Goal: Task Accomplishment & Management: Manage account settings

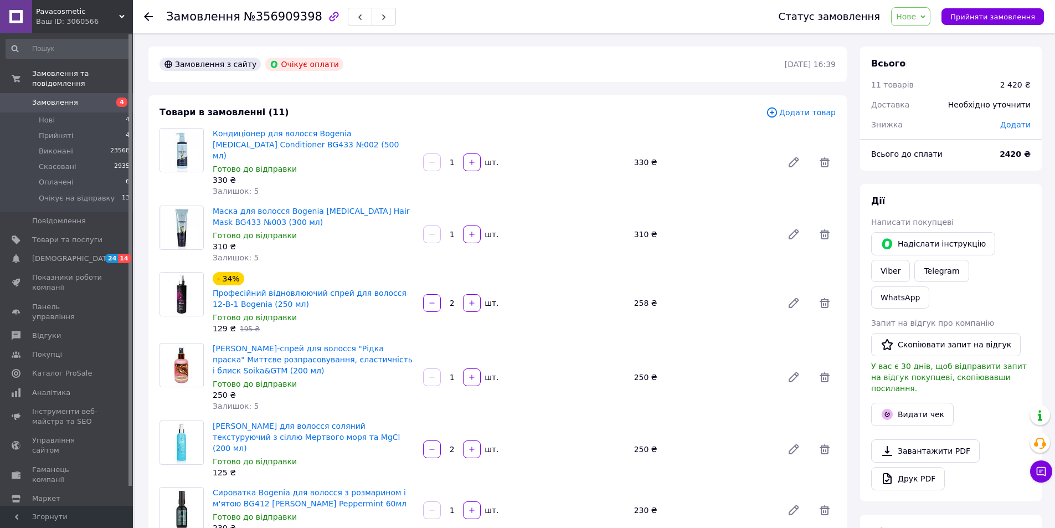
scroll to position [111, 0]
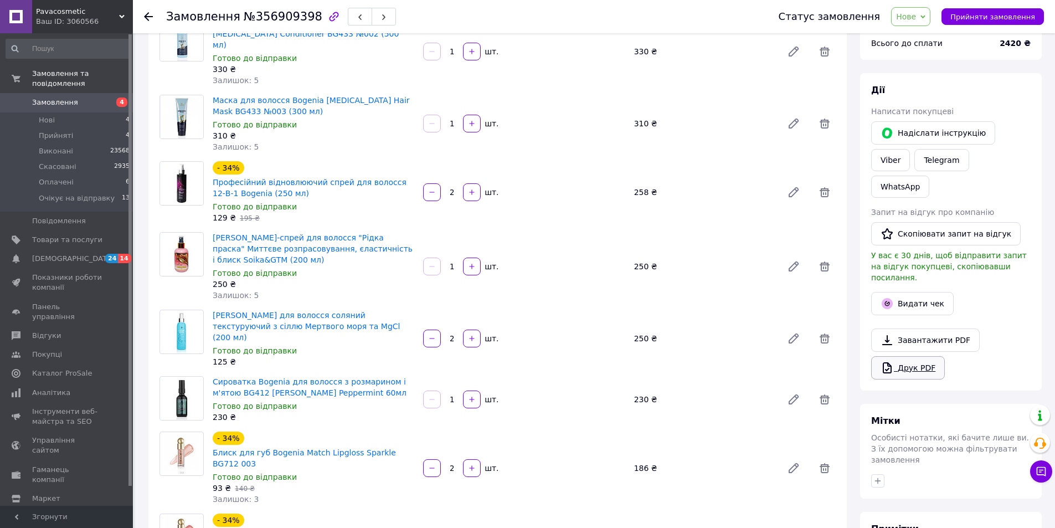
click at [921, 356] on link "Друк PDF" at bounding box center [908, 367] width 74 height 23
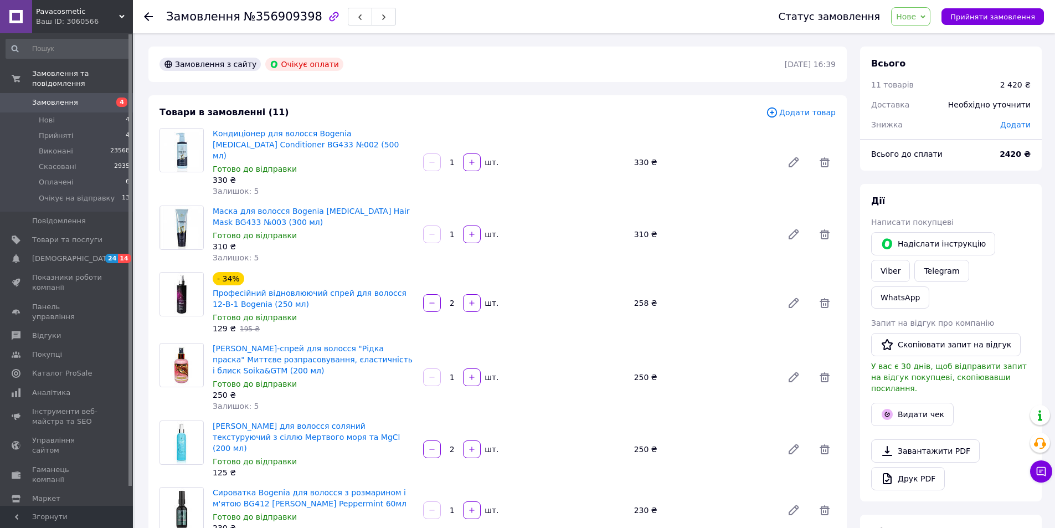
click at [916, 17] on span "Нове" at bounding box center [906, 16] width 20 height 9
click at [923, 38] on li "Прийнято" at bounding box center [934, 38] width 87 height 17
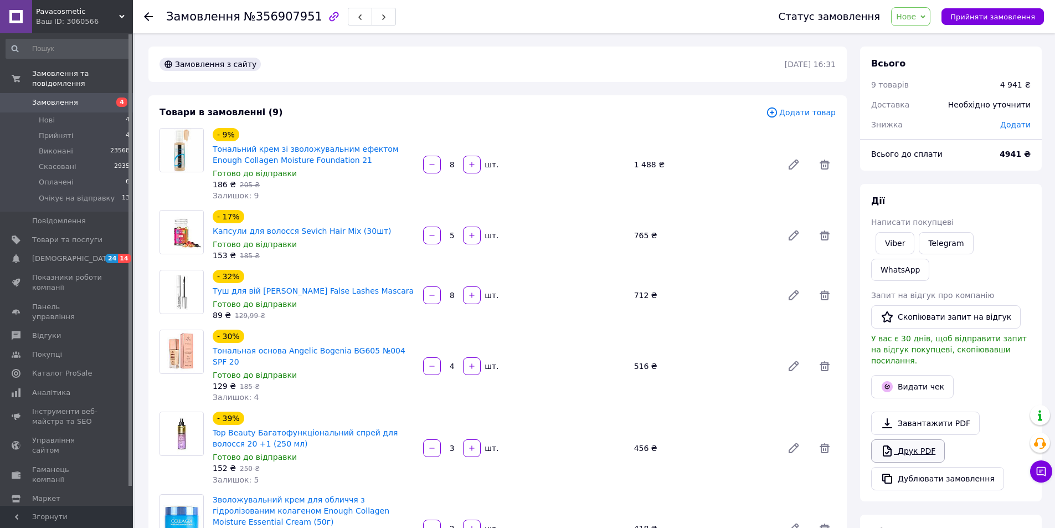
click at [911, 439] on link "Друк PDF" at bounding box center [908, 450] width 74 height 23
click at [913, 10] on span "Нове" at bounding box center [910, 16] width 39 height 19
click at [922, 37] on li "Прийнято" at bounding box center [934, 38] width 87 height 17
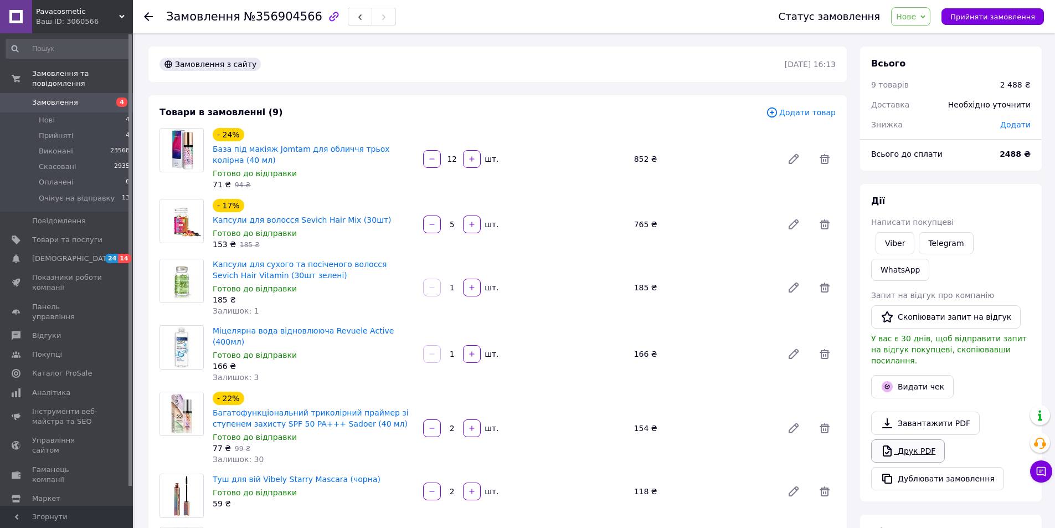
click at [928, 439] on link "Друк PDF" at bounding box center [908, 450] width 74 height 23
click at [901, 439] on link "Друк PDF" at bounding box center [908, 450] width 74 height 23
click at [915, 16] on span "Нове" at bounding box center [906, 16] width 20 height 9
click at [921, 37] on li "Прийнято" at bounding box center [934, 38] width 87 height 17
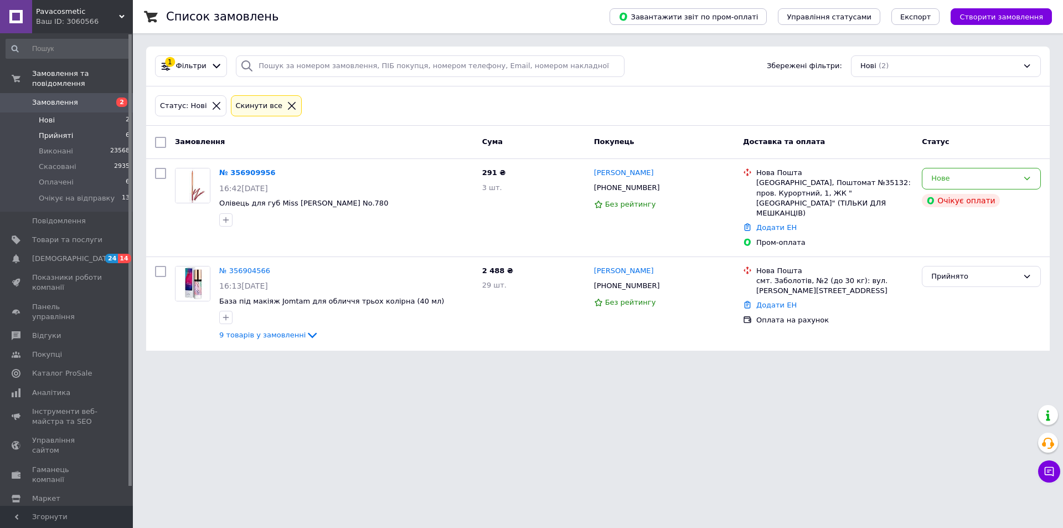
click at [55, 131] on span "Прийняті" at bounding box center [56, 136] width 34 height 10
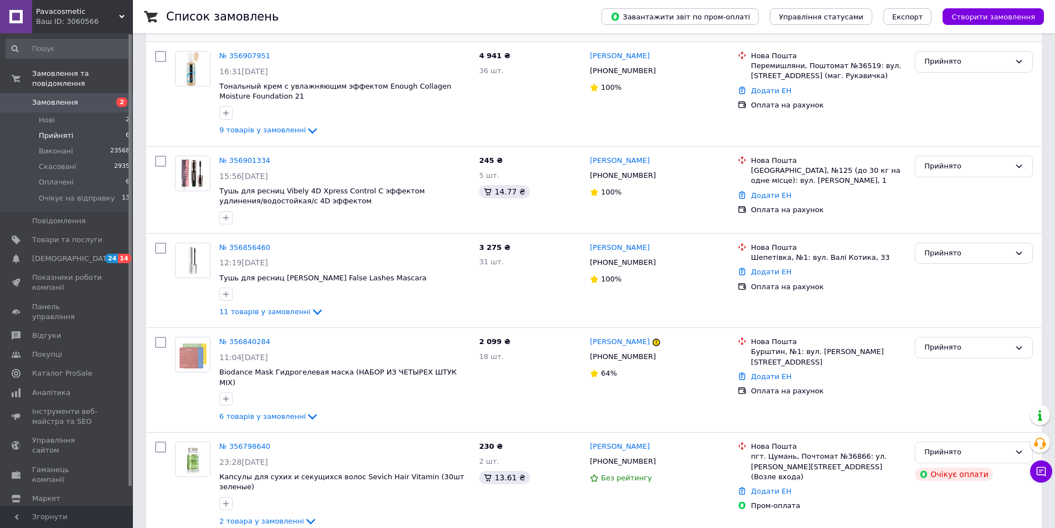
scroll to position [223, 0]
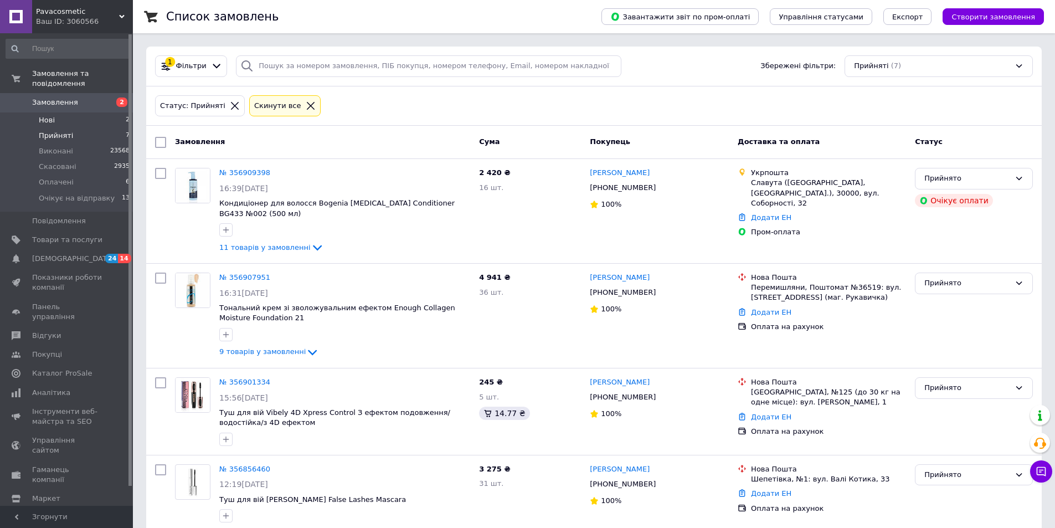
click at [48, 115] on span "Нові" at bounding box center [47, 120] width 16 height 10
